Goal: Information Seeking & Learning: Learn about a topic

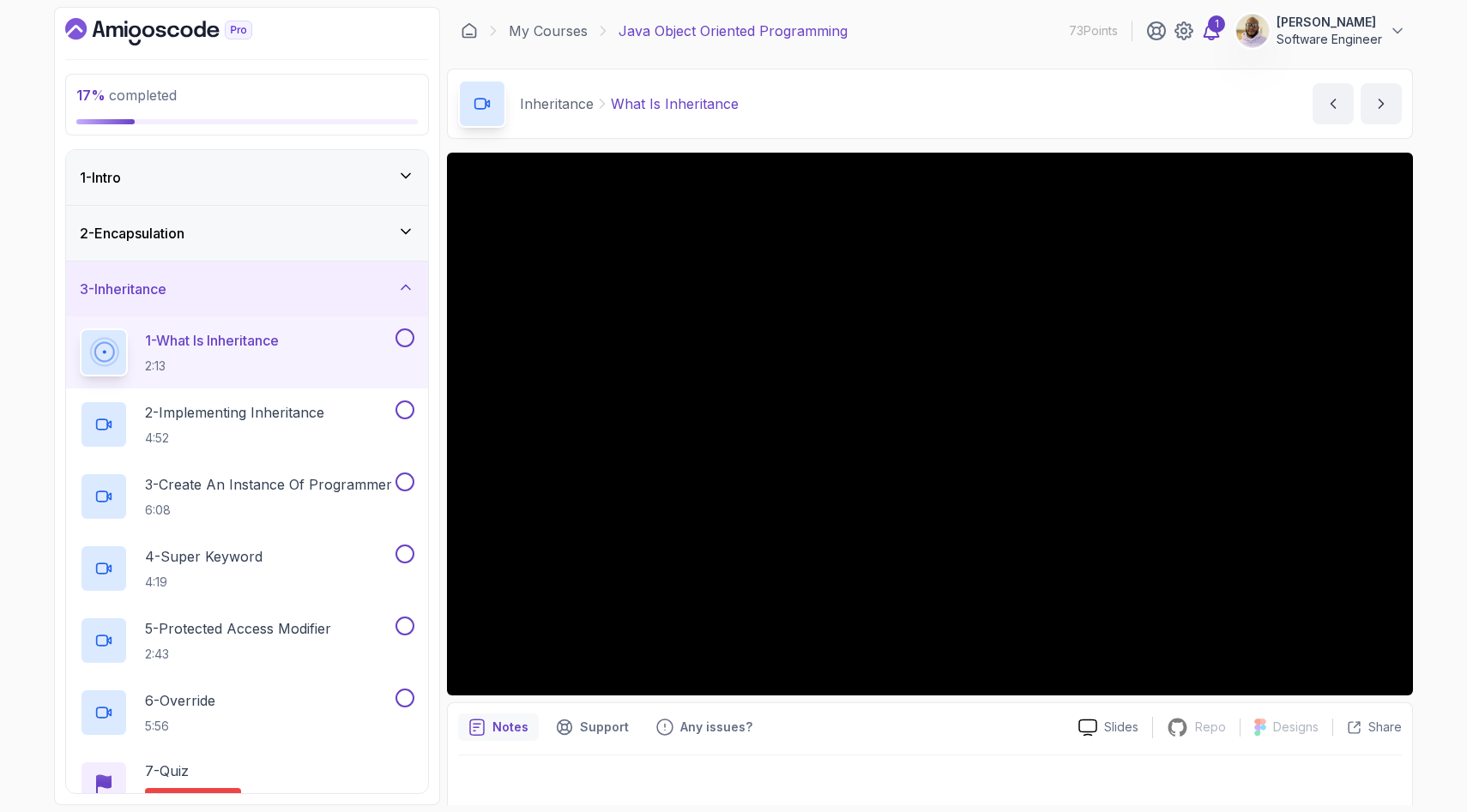
click at [1208, 30] on div "1" at bounding box center [1216, 23] width 17 height 17
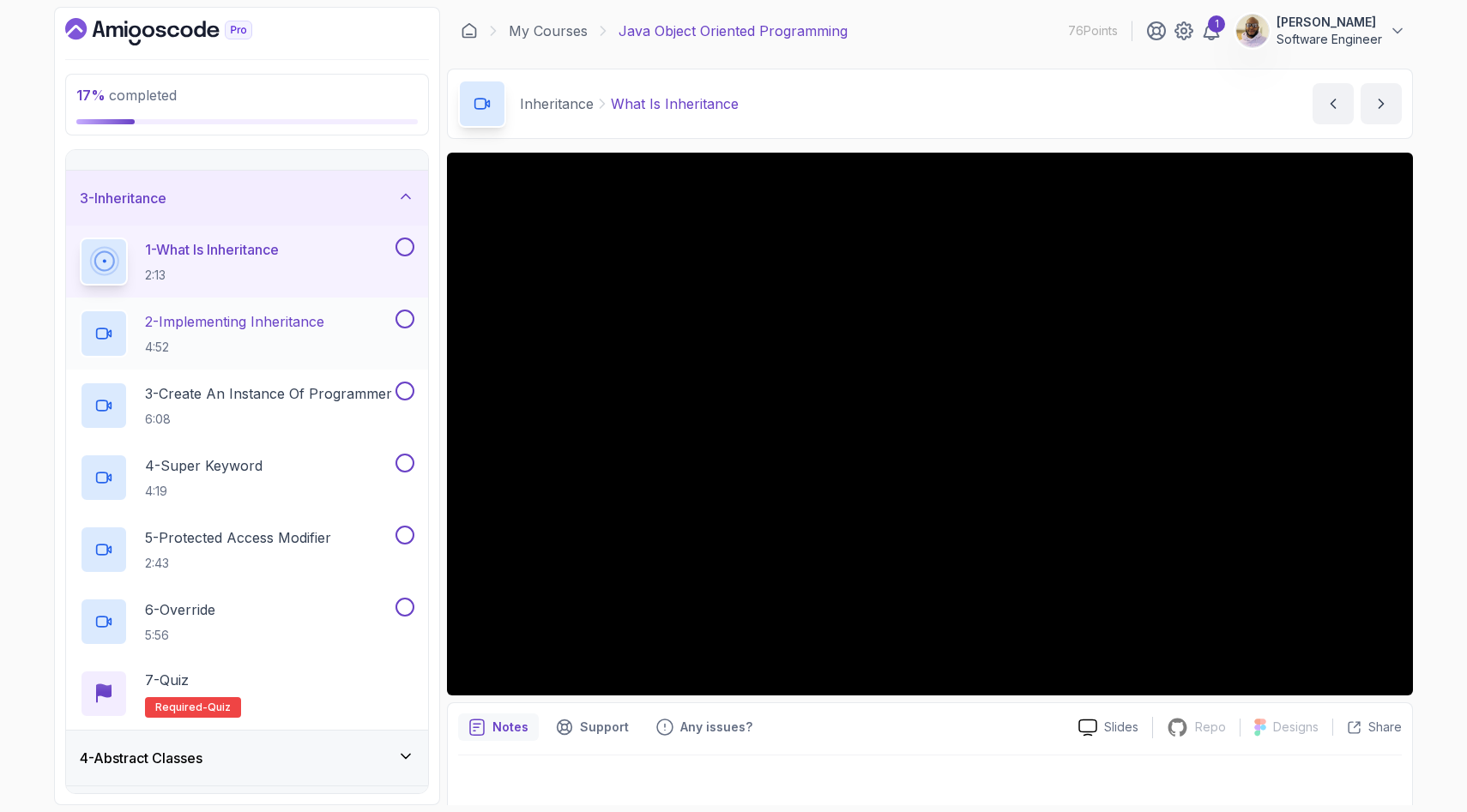
scroll to position [93, 0]
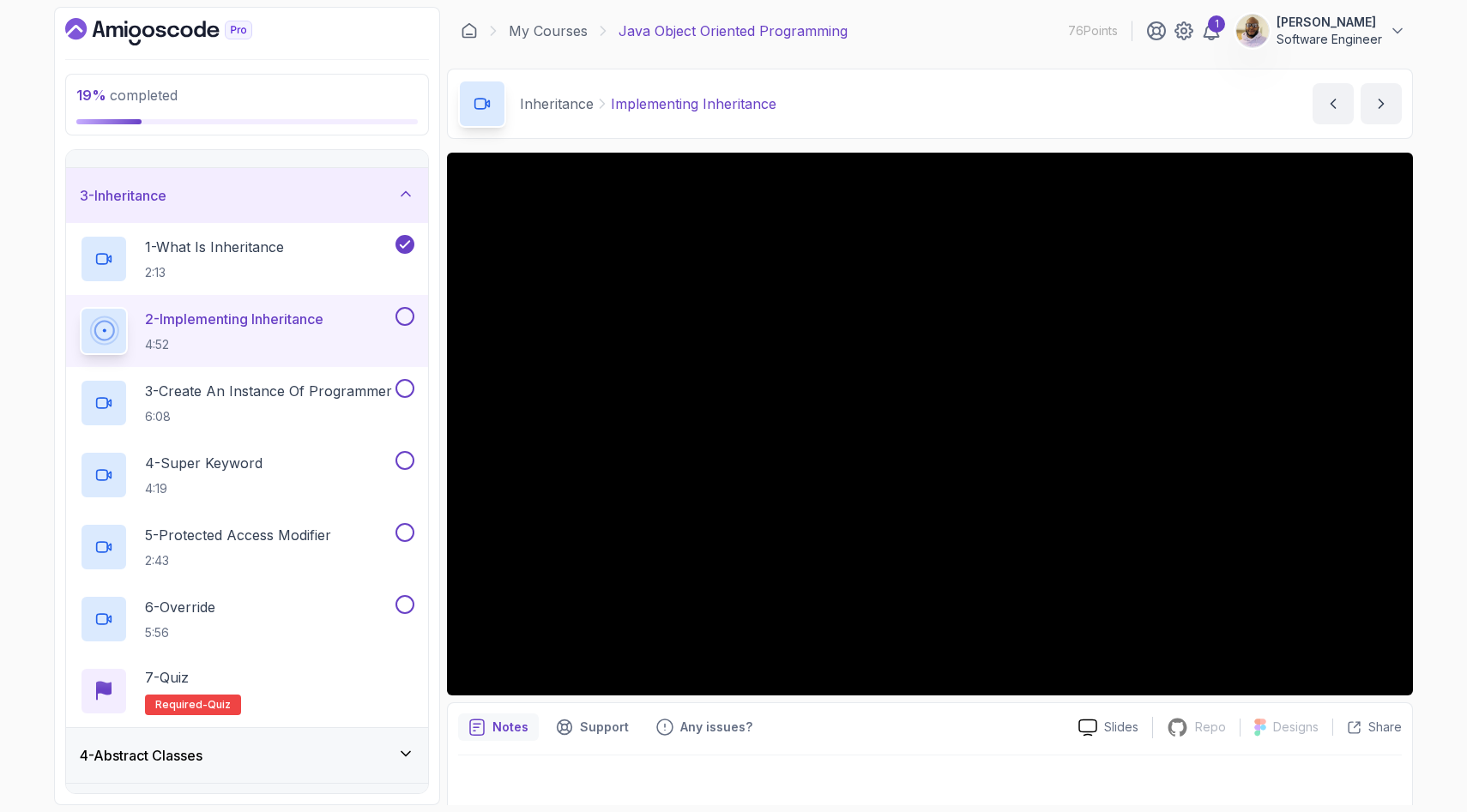
click at [305, 321] on p "2 - Implementing Inheritance" at bounding box center [234, 318] width 178 height 20
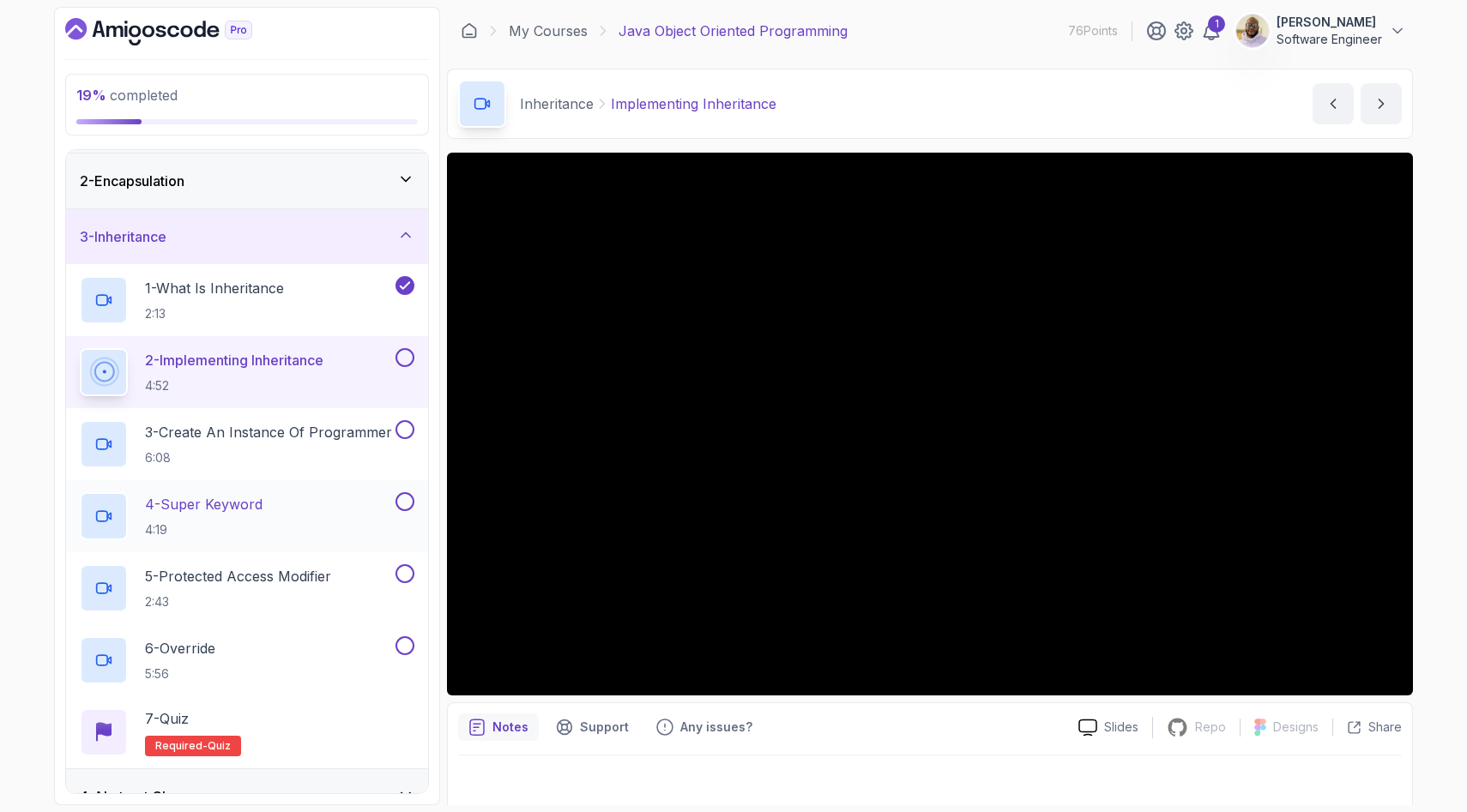
scroll to position [43, 0]
